Goal: Navigation & Orientation: Understand site structure

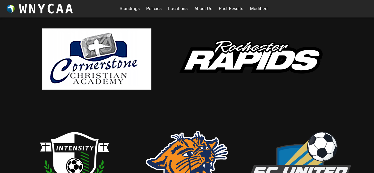
click at [131, 10] on link "Standings" at bounding box center [130, 8] width 20 height 9
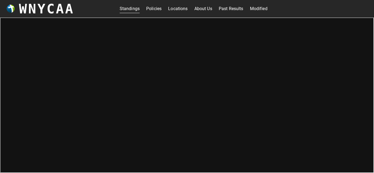
scroll to position [2, 0]
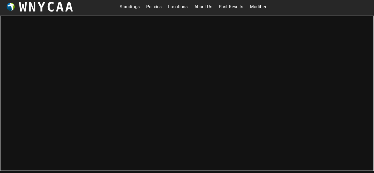
click at [151, 11] on link "Policies" at bounding box center [153, 6] width 15 height 9
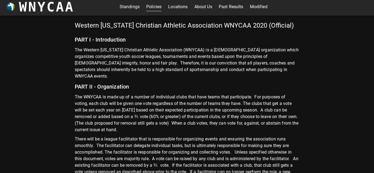
click at [176, 6] on link "Locations" at bounding box center [177, 6] width 19 height 9
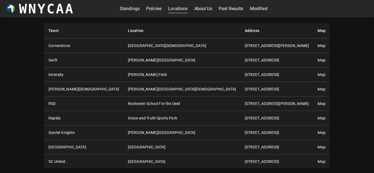
click at [203, 8] on link "About Us" at bounding box center [203, 8] width 18 height 9
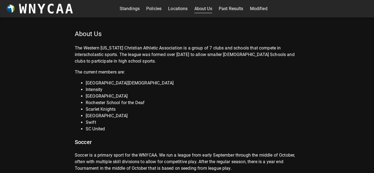
click at [234, 8] on link "Past Results" at bounding box center [231, 8] width 25 height 9
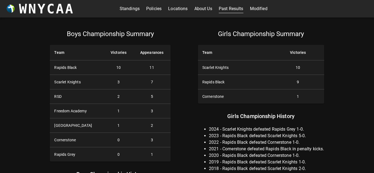
click at [254, 7] on link "Modified" at bounding box center [259, 8] width 18 height 9
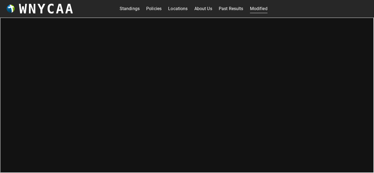
click at [131, 5] on link "Standings" at bounding box center [130, 8] width 20 height 9
